Goal: Navigation & Orientation: Find specific page/section

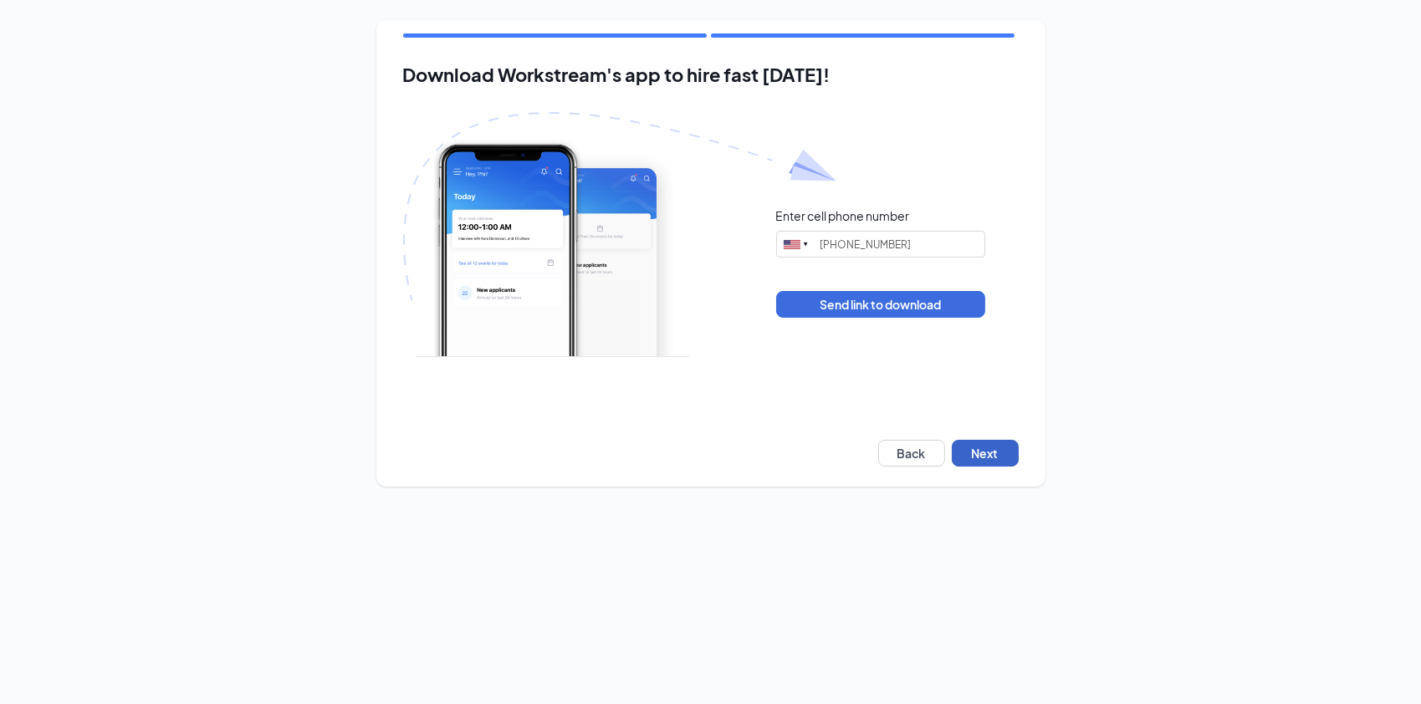
click at [981, 456] on button "Next" at bounding box center [985, 453] width 67 height 27
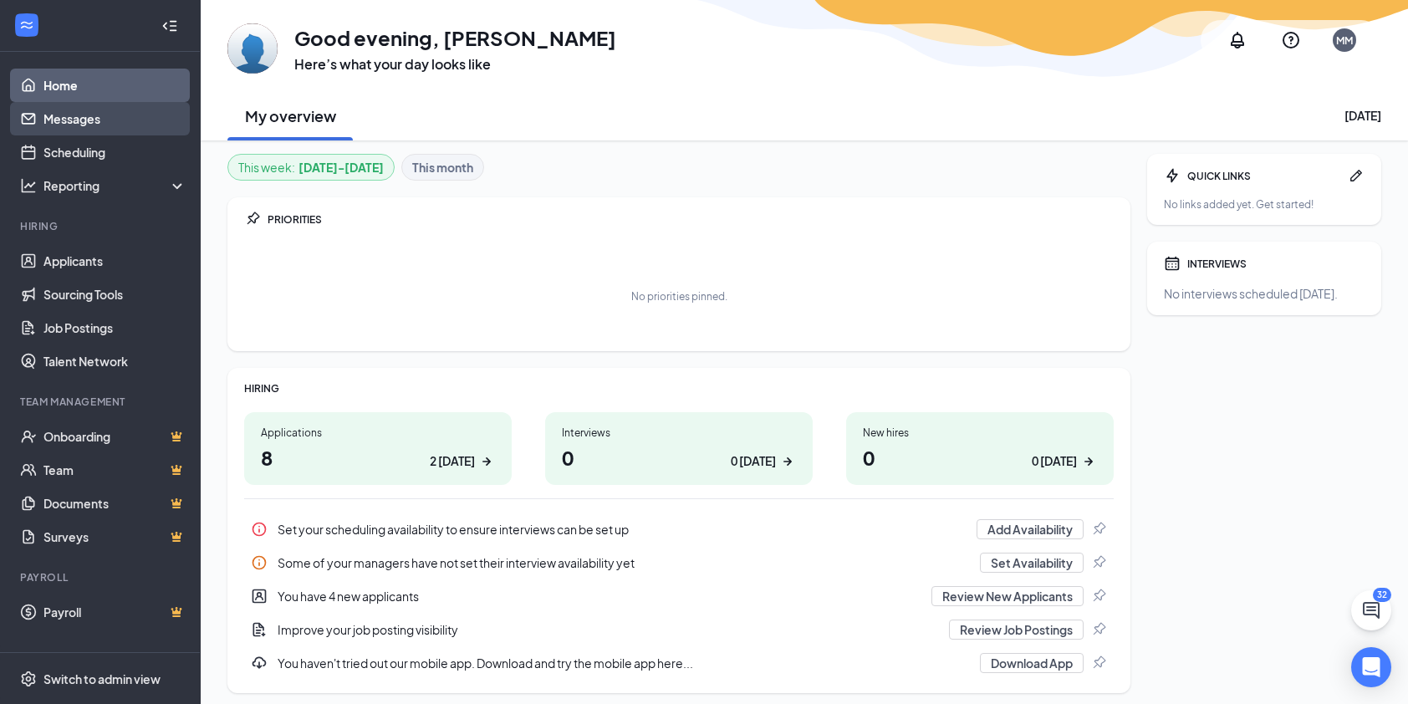
click at [82, 126] on link "Messages" at bounding box center [114, 118] width 143 height 33
